Goal: Information Seeking & Learning: Find specific fact

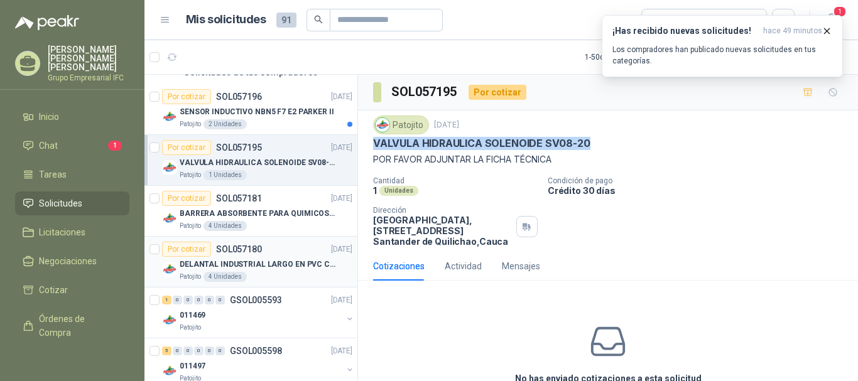
scroll to position [126, 0]
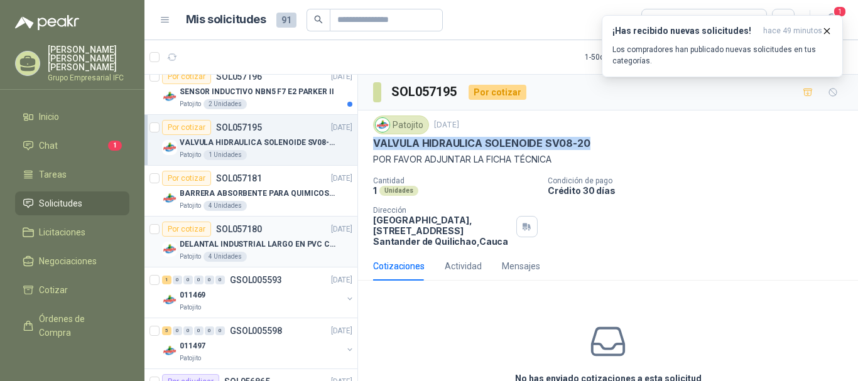
click at [265, 246] on p "DELANTAL INDUSTRIAL LARGO EN PVC COLOR AMARILLO" at bounding box center [258, 245] width 156 height 12
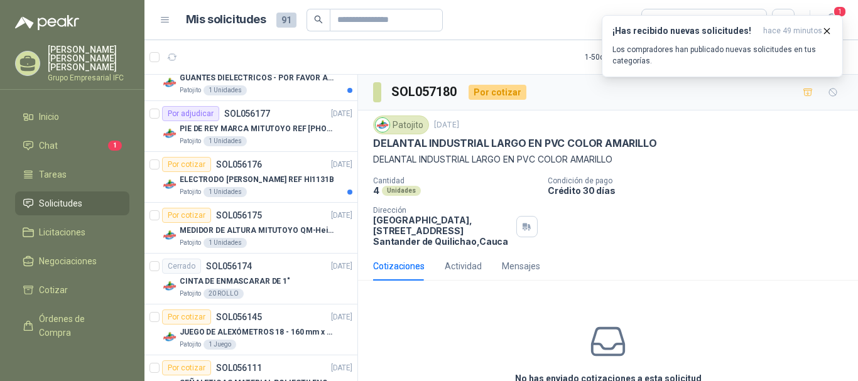
scroll to position [1005, 0]
click at [255, 128] on p "PIE DE REY MARCA MITUTOYO REF [PHONE_NUMBER]" at bounding box center [258, 129] width 156 height 12
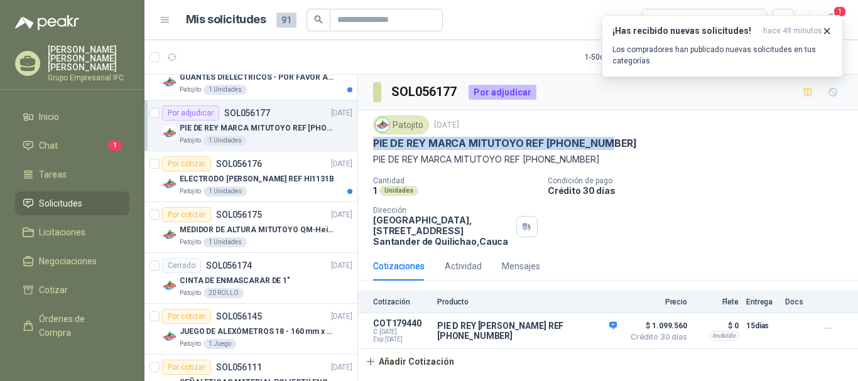
drag, startPoint x: 376, startPoint y: 143, endPoint x: 601, endPoint y: 143, distance: 225.0
click at [601, 143] on p "PIE DE REY MARCA MITUTOYO REF [PHONE_NUMBER]" at bounding box center [505, 143] width 264 height 13
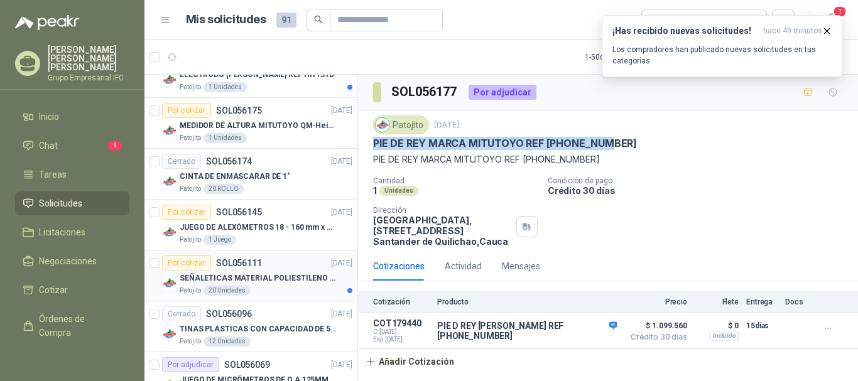
scroll to position [1047, 0]
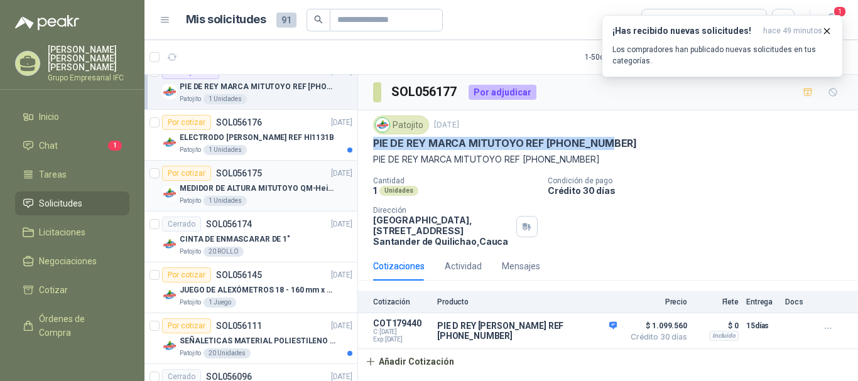
click at [262, 187] on p "MEDIDOR DE ALTURA MITUTOYO QM-Height 518-245" at bounding box center [258, 189] width 156 height 12
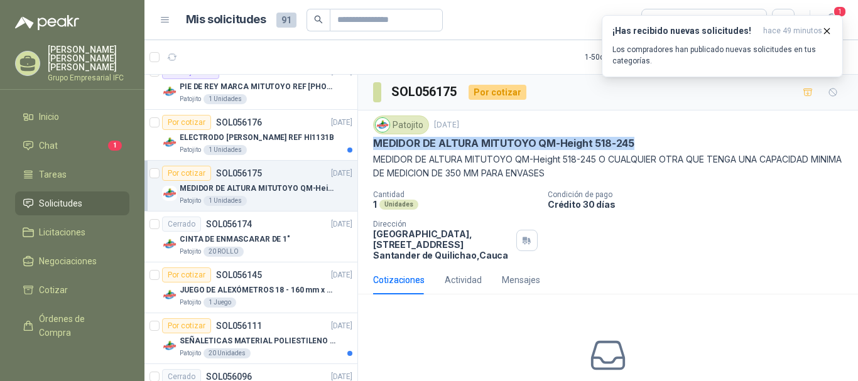
drag, startPoint x: 376, startPoint y: 143, endPoint x: 630, endPoint y: 145, distance: 254.5
click at [630, 145] on p "MEDIDOR DE ALTURA MITUTOYO QM-Height 518-245" at bounding box center [503, 143] width 261 height 13
copy p "MEDIDOR DE ALTURA MITUTOYO QM-Height 518-245"
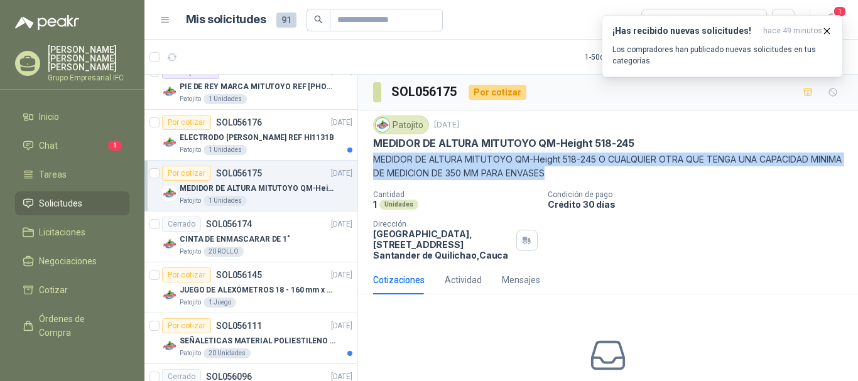
drag, startPoint x: 376, startPoint y: 160, endPoint x: 593, endPoint y: 172, distance: 217.1
click at [593, 172] on p "MEDIDOR DE ALTURA MITUTOYO QM-Height 518-245 O CUALQUIER OTRA QUE TENGA UNA CAP…" at bounding box center [608, 167] width 470 height 28
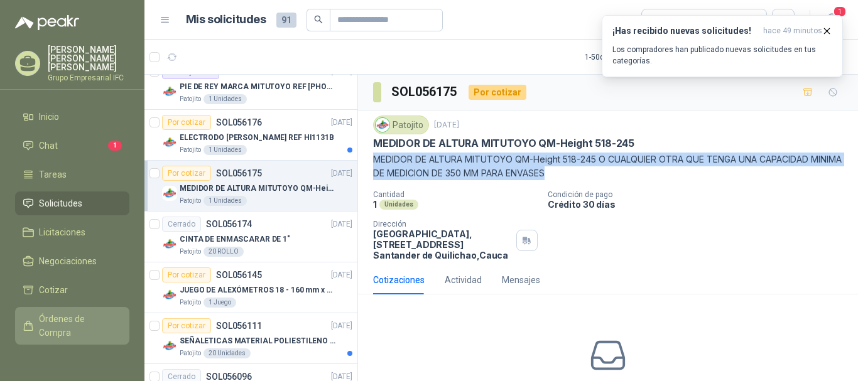
copy p "MEDIDOR DE ALTURA MITUTOYO QM-Height 518-245 O CUALQUIER OTRA QUE TENGA UNA CAP…"
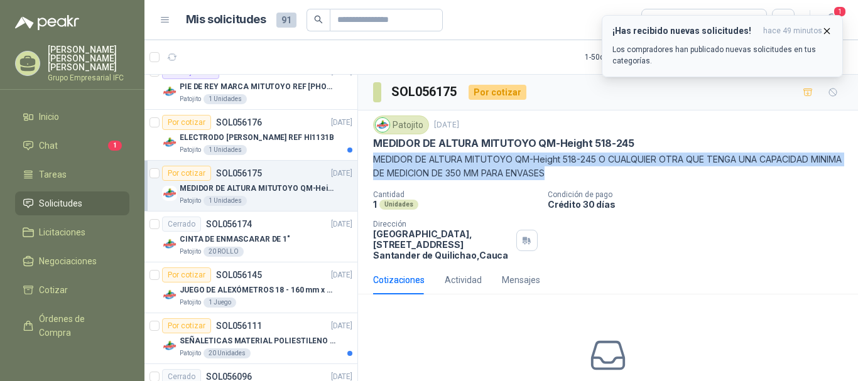
click at [827, 30] on icon "button" at bounding box center [827, 30] width 5 height 5
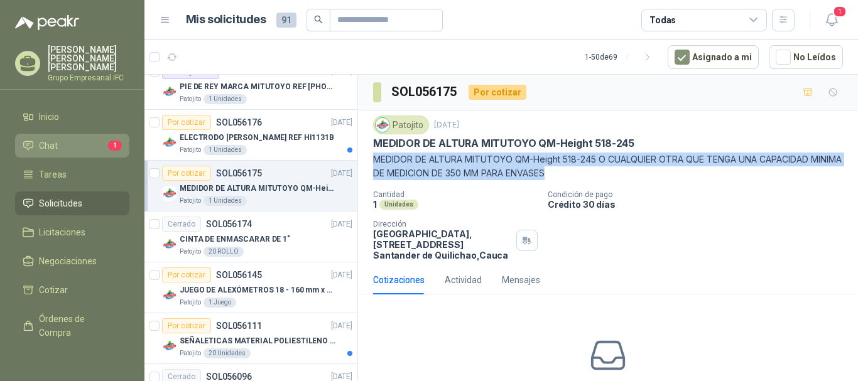
click at [88, 139] on li "Chat 1" at bounding box center [72, 146] width 99 height 14
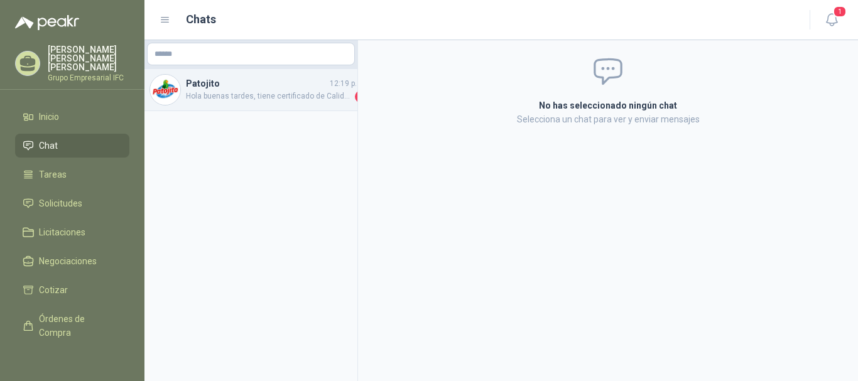
click at [285, 96] on span "Hola buenas tardes, tiene certificado de Calidad el agua destilada ? Por favor …" at bounding box center [269, 96] width 167 height 13
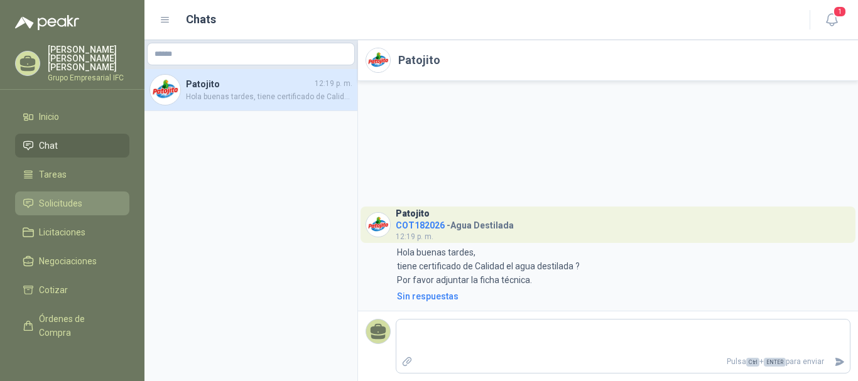
click at [73, 197] on span "Solicitudes" at bounding box center [60, 204] width 43 height 14
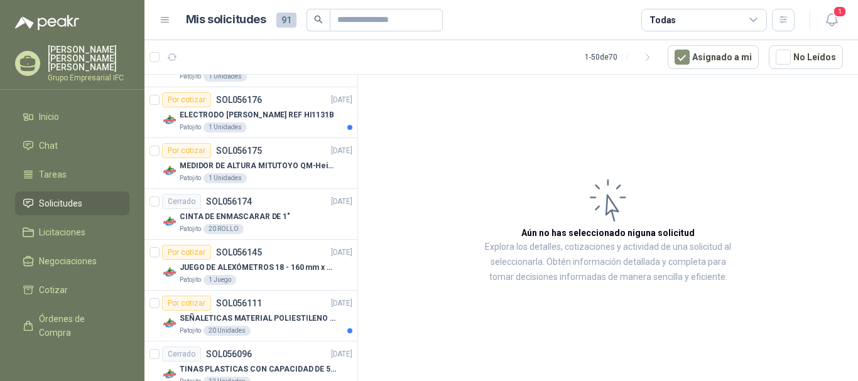
scroll to position [1194, 0]
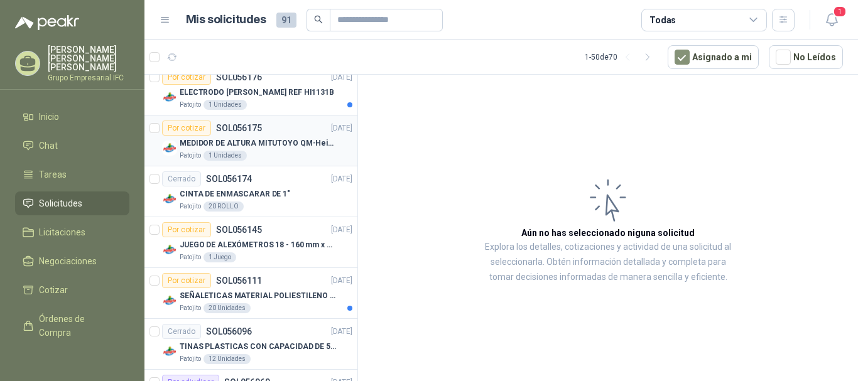
click at [277, 140] on p "MEDIDOR DE ALTURA MITUTOYO QM-Height 518-245" at bounding box center [258, 144] width 156 height 12
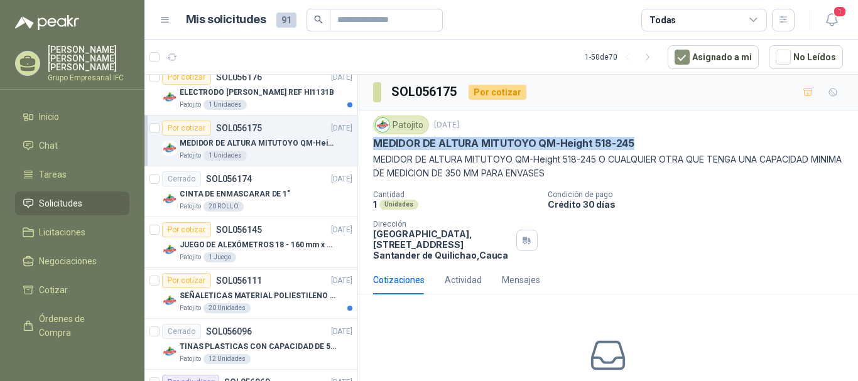
drag, startPoint x: 376, startPoint y: 143, endPoint x: 631, endPoint y: 142, distance: 255.1
click at [631, 142] on p "MEDIDOR DE ALTURA MITUTOYO QM-Height 518-245" at bounding box center [503, 143] width 261 height 13
copy p "MEDIDOR DE ALTURA MITUTOYO QM-Height 518-245"
